Goal: Task Accomplishment & Management: Manage account settings

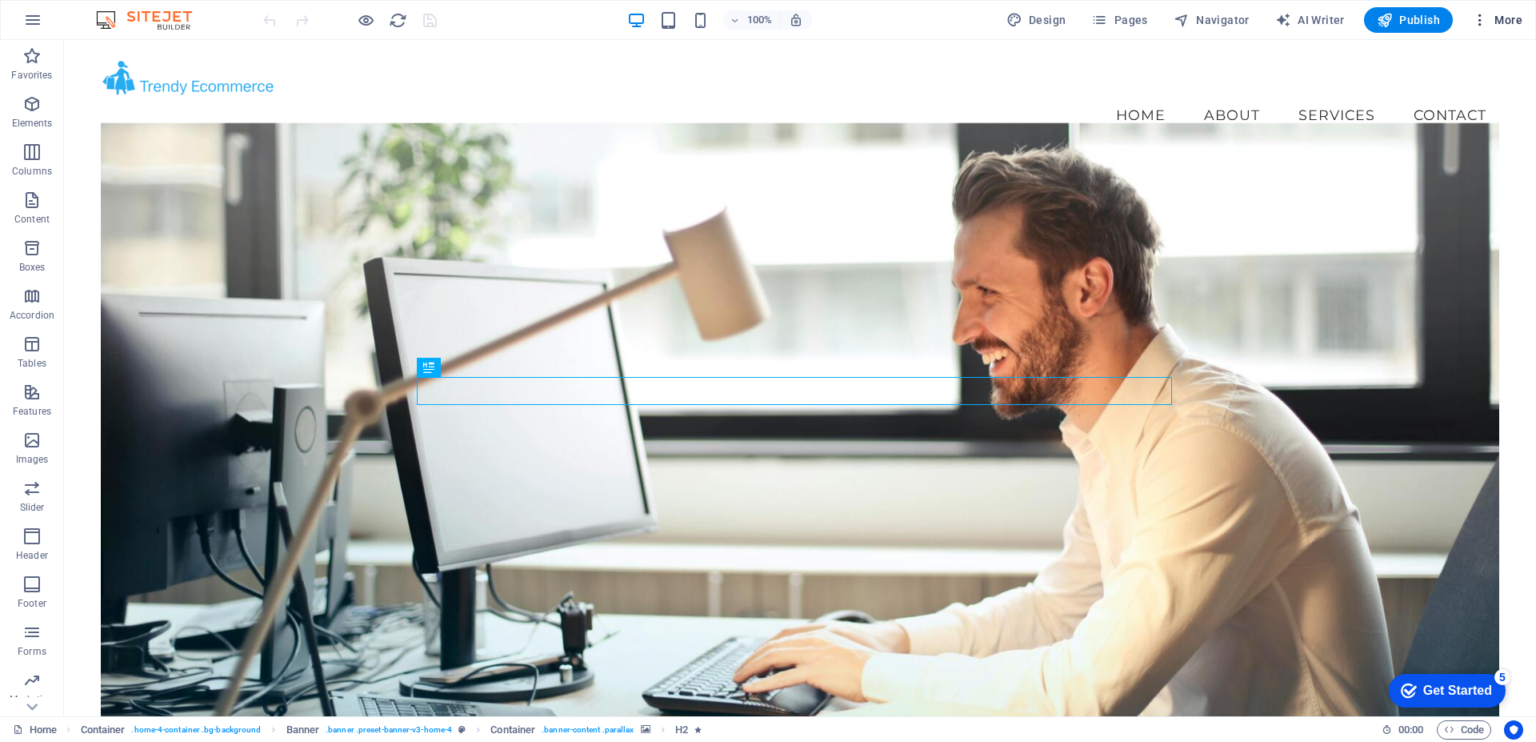
click at [1493, 18] on span "More" at bounding box center [1497, 20] width 50 height 16
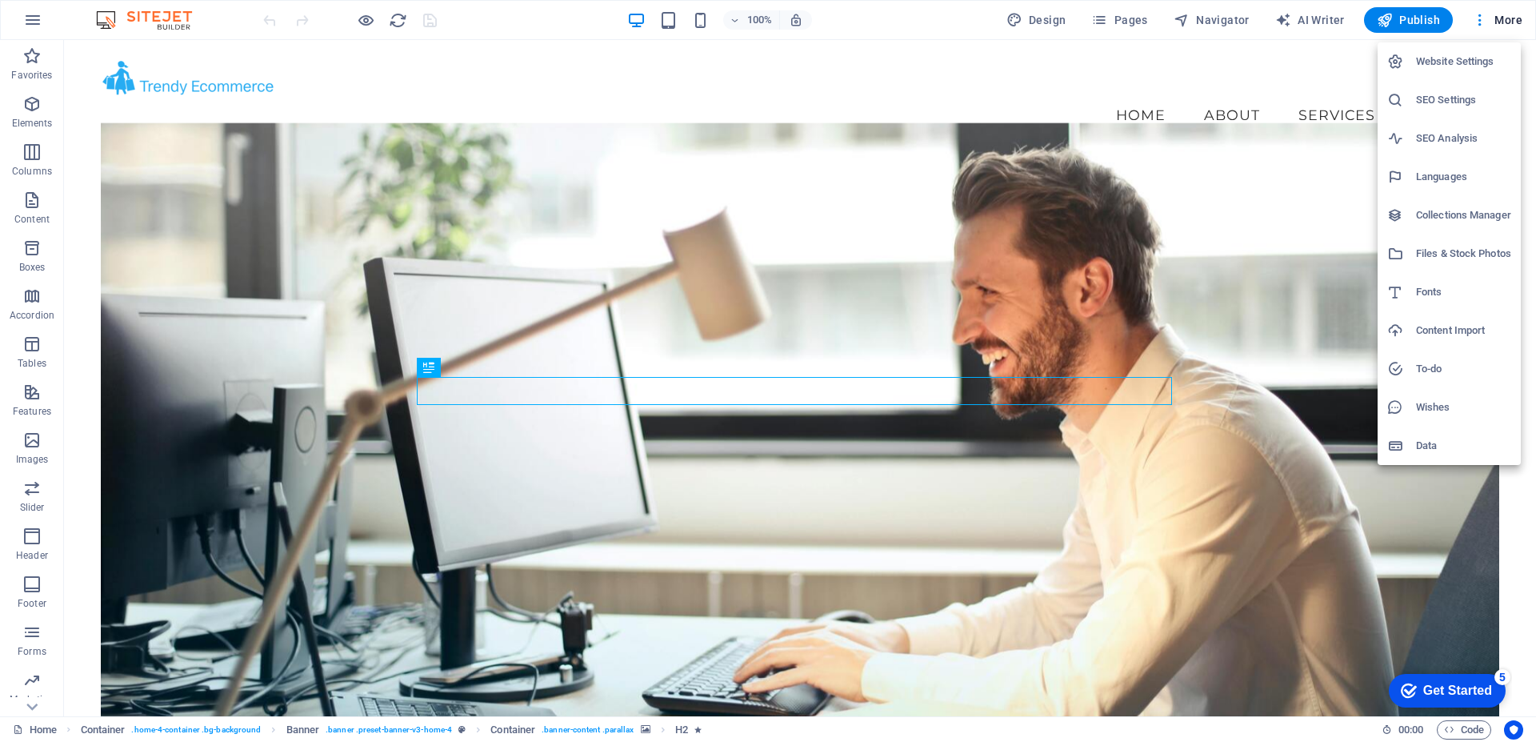
click at [894, 21] on div at bounding box center [768, 371] width 1536 height 742
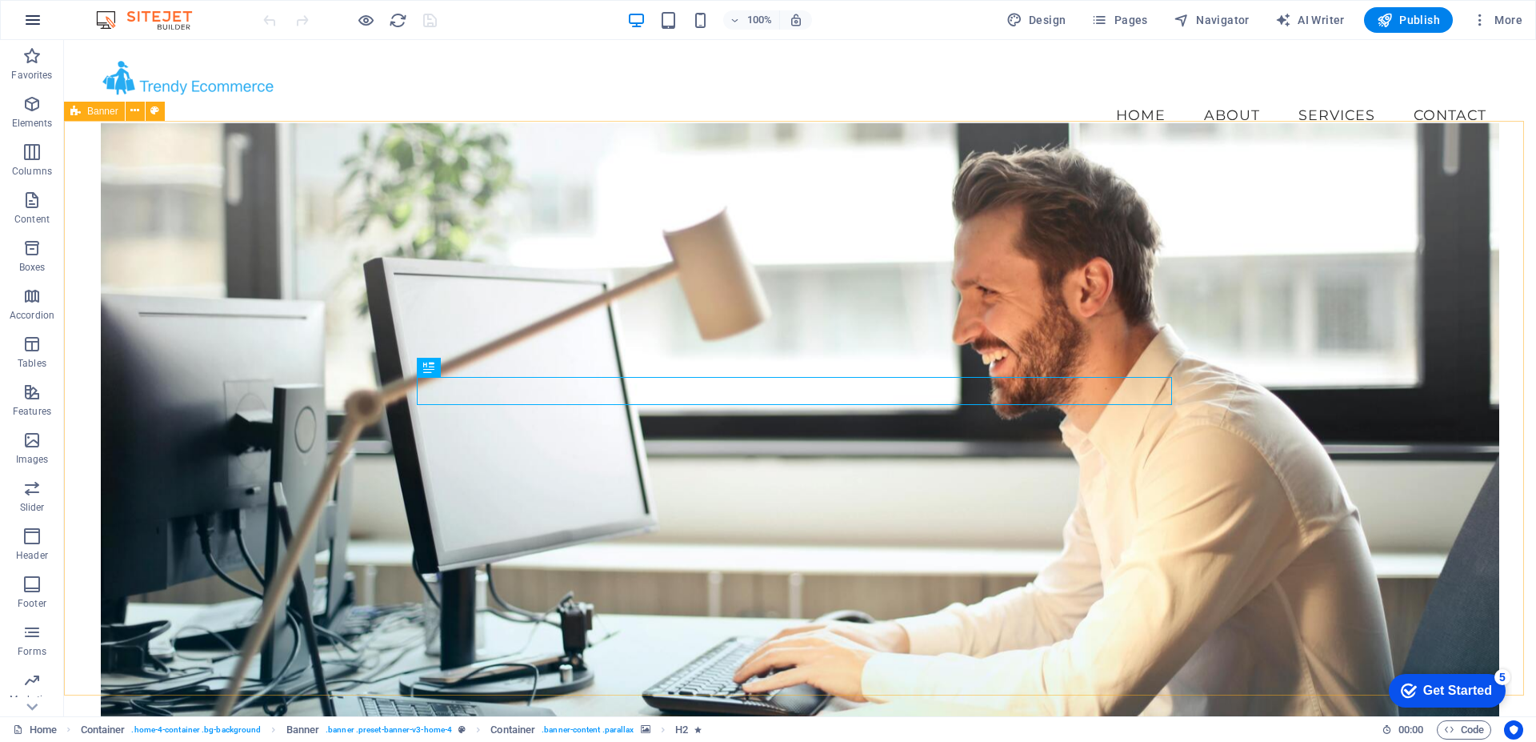
click at [39, 17] on icon "button" at bounding box center [32, 19] width 19 height 19
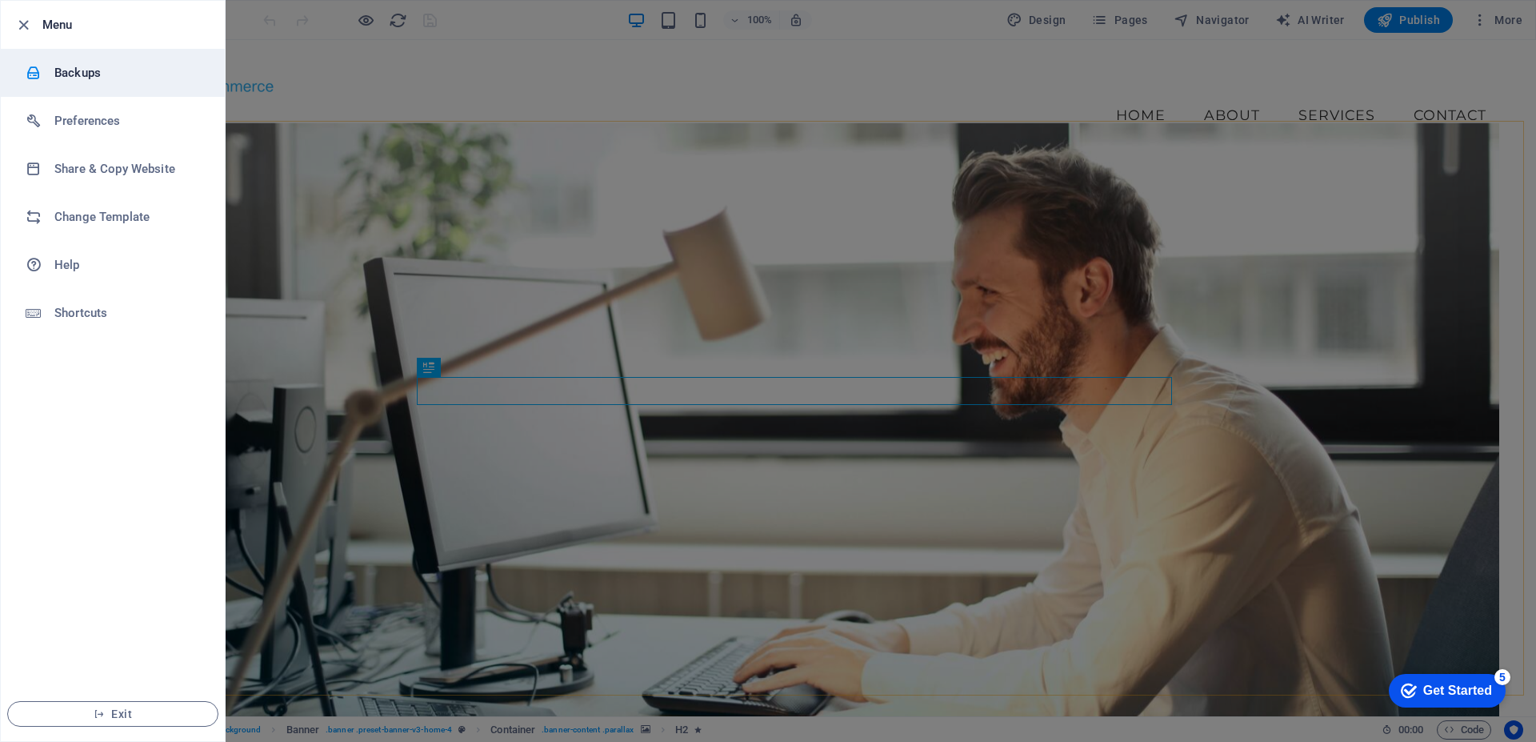
click at [82, 74] on h6 "Backups" at bounding box center [128, 72] width 148 height 19
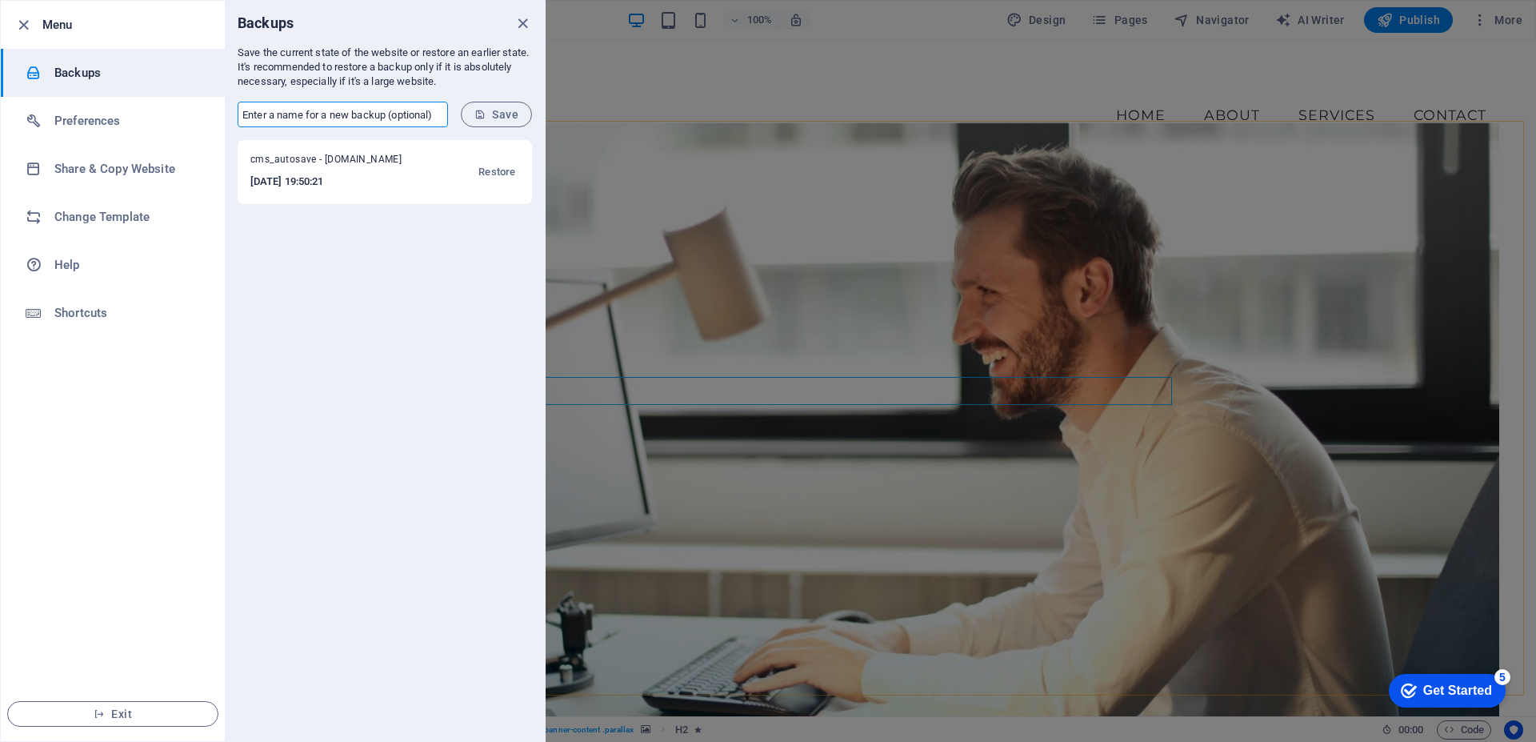
click at [286, 115] on input "text" at bounding box center [343, 115] width 210 height 26
type input "[DATE] - Basic - Working - Ready"
click at [494, 112] on span "Save" at bounding box center [496, 114] width 44 height 13
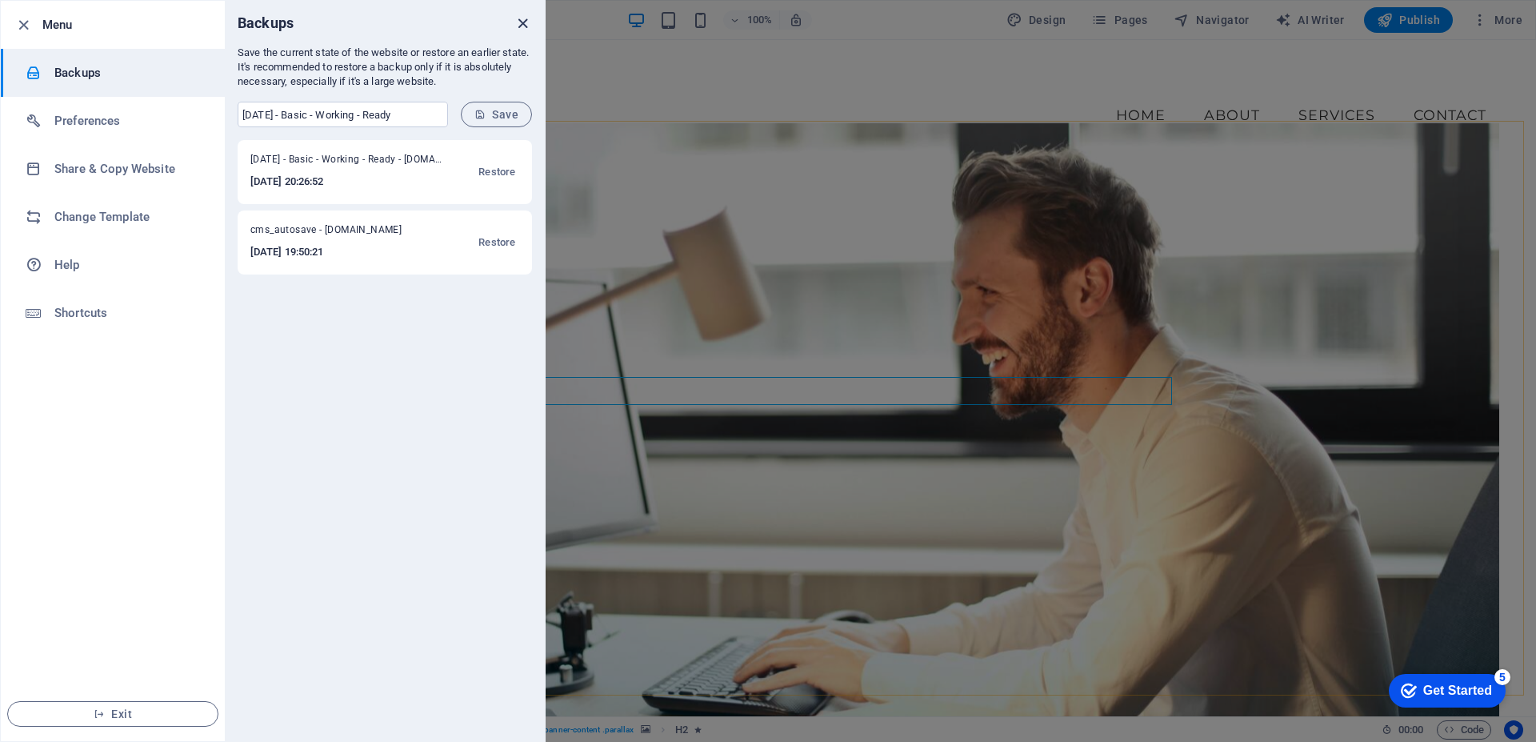
click at [522, 23] on icon "close" at bounding box center [523, 23] width 18 height 18
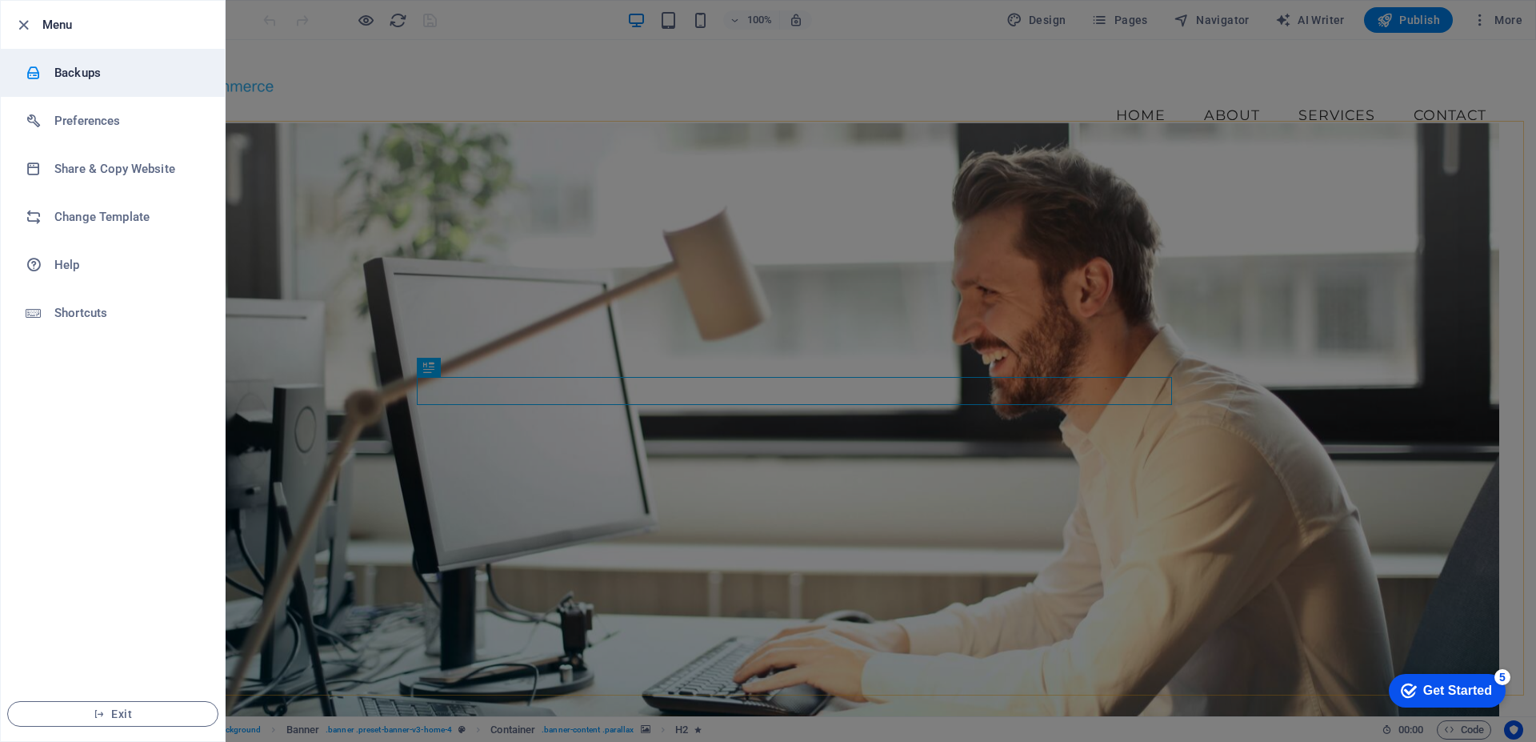
click at [133, 66] on h6 "Backups" at bounding box center [128, 72] width 148 height 19
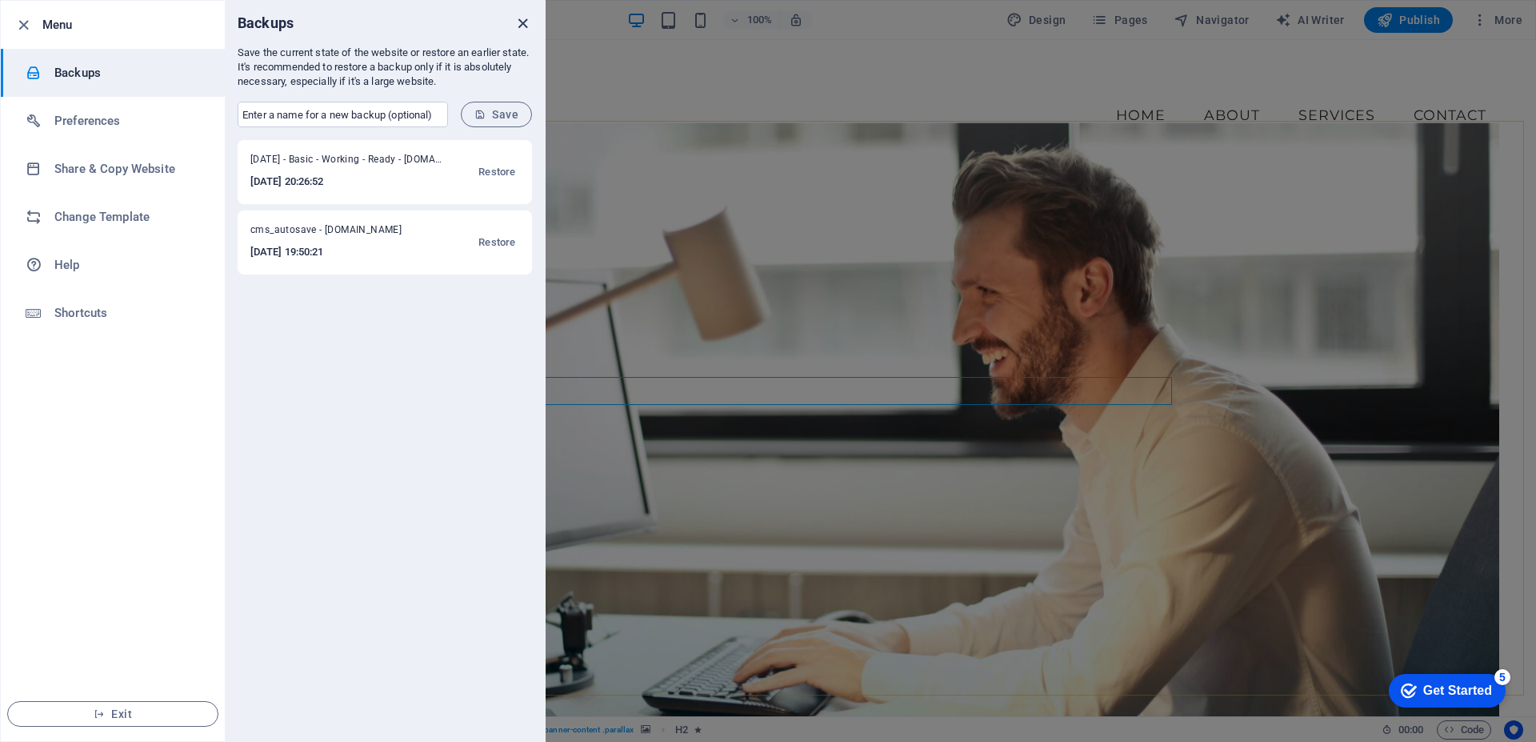
click at [519, 24] on icon "close" at bounding box center [523, 23] width 18 height 18
